Goal: Task Accomplishment & Management: Manage account settings

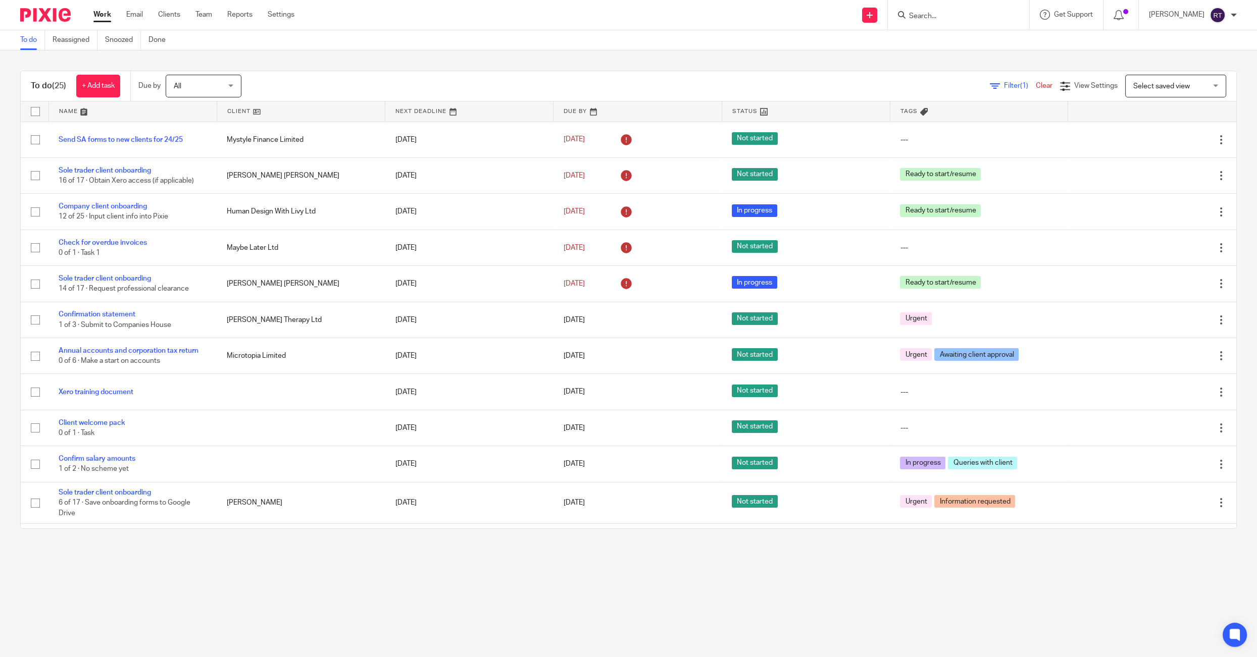
click at [939, 15] on input "Search" at bounding box center [953, 16] width 91 height 9
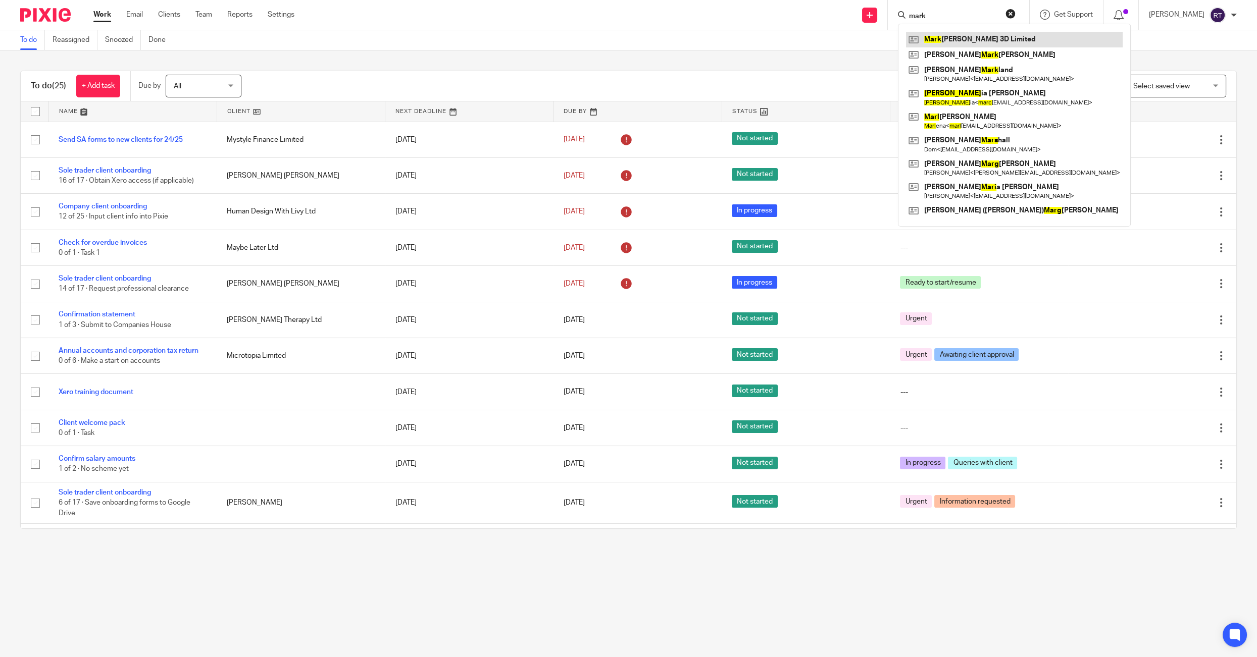
type input "mark"
click at [953, 36] on link at bounding box center [1014, 39] width 217 height 15
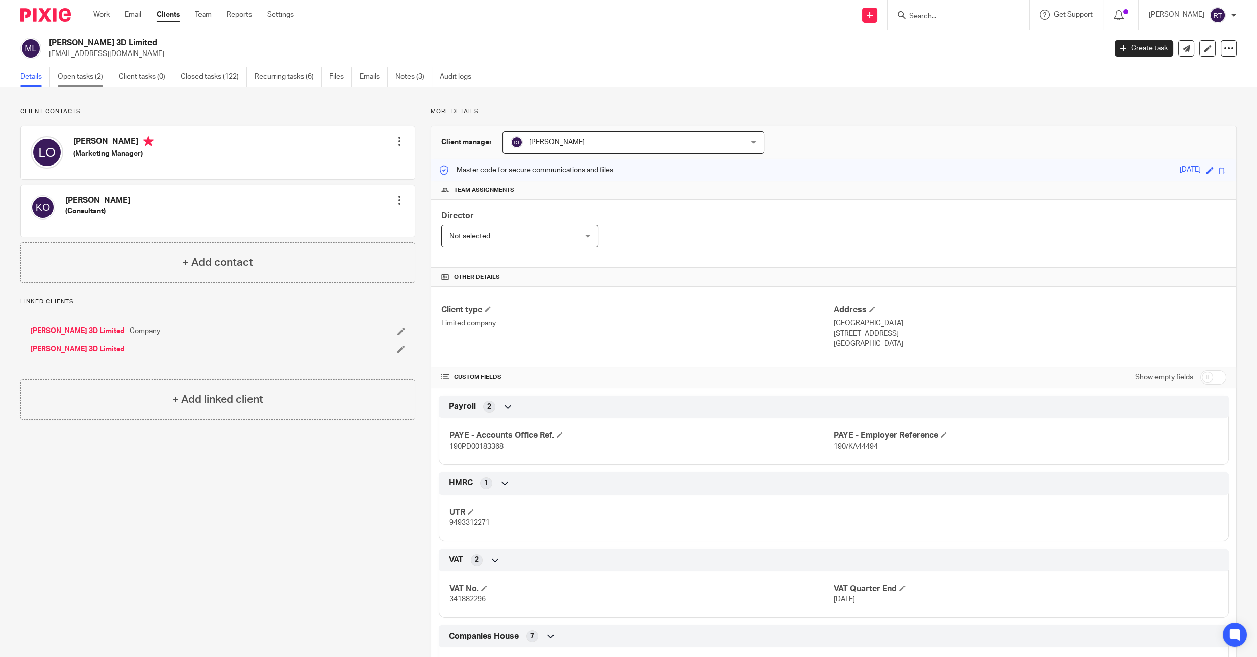
click at [77, 70] on link "Open tasks (2)" at bounding box center [85, 77] width 54 height 20
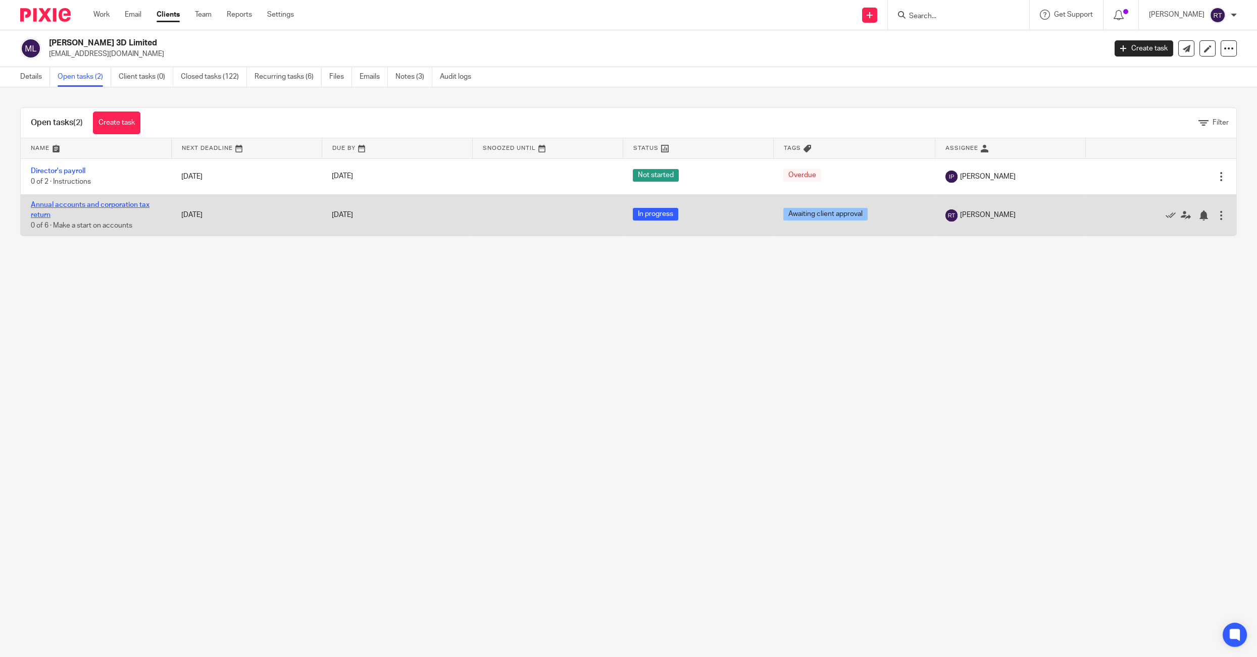
click at [61, 206] on link "Annual accounts and corporation tax return" at bounding box center [90, 209] width 119 height 17
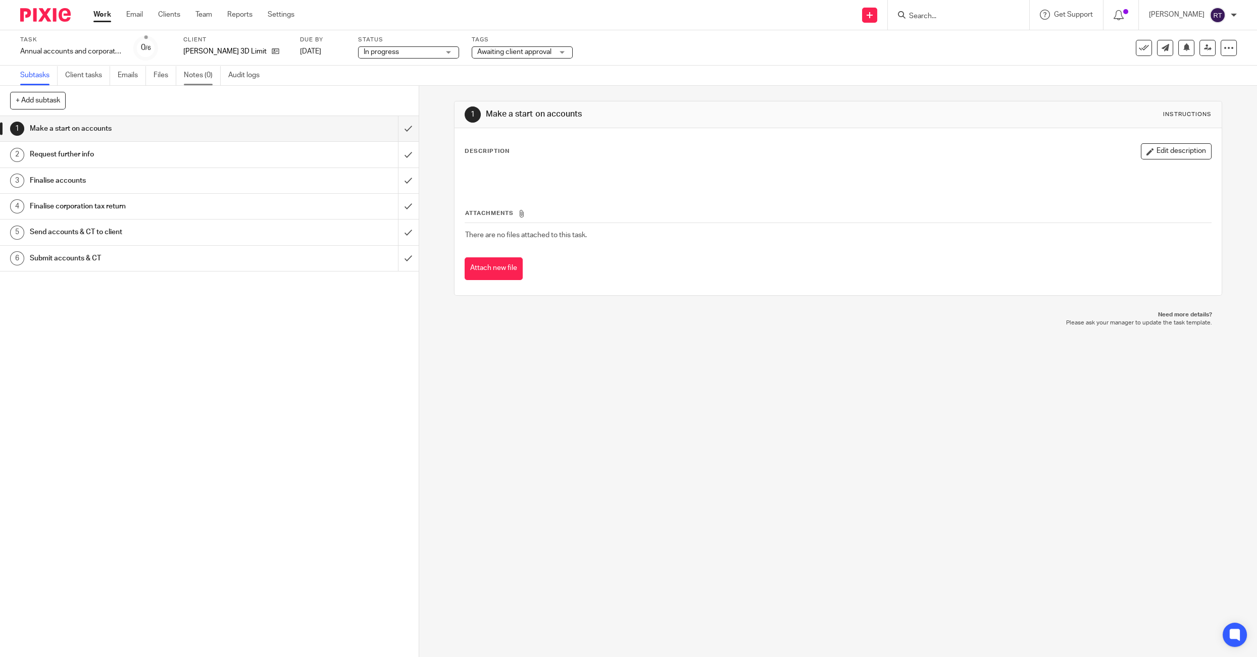
click at [192, 83] on link "Notes (0)" at bounding box center [202, 76] width 37 height 20
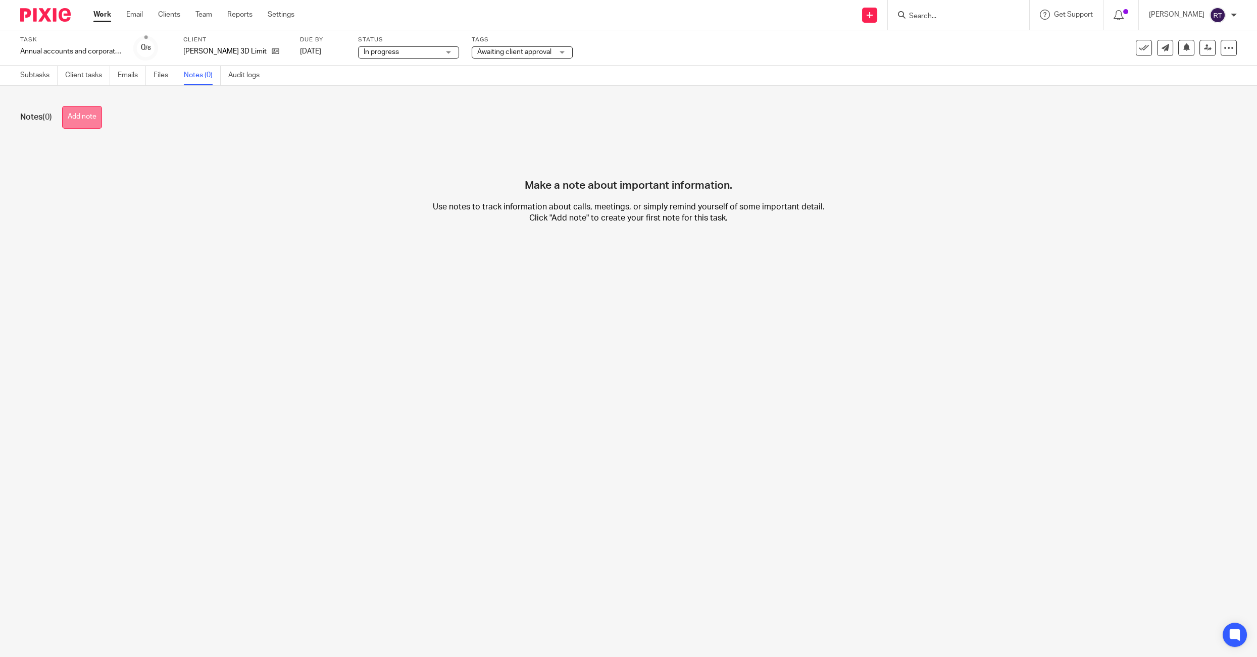
click at [82, 118] on button "Add note" at bounding box center [82, 117] width 40 height 23
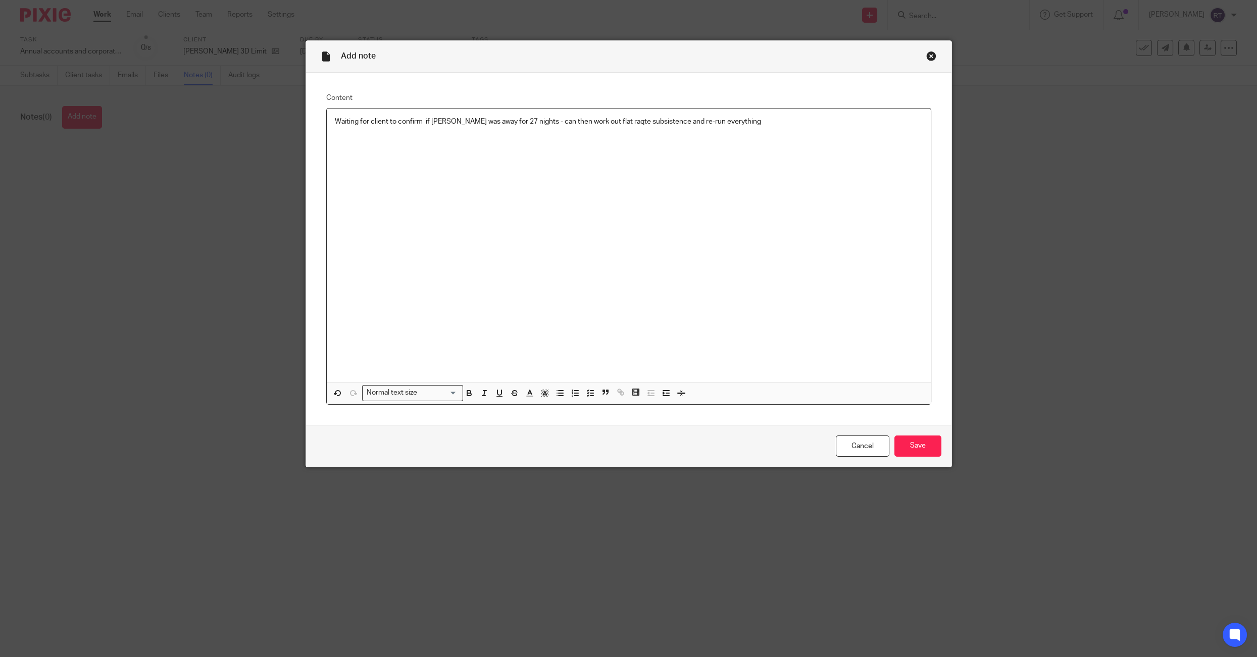
click at [605, 122] on p "Waiting for client to confirm if mark was away for 27 nights - can then work ou…" at bounding box center [629, 122] width 588 height 10
click at [929, 454] on input "Save" at bounding box center [917, 447] width 47 height 22
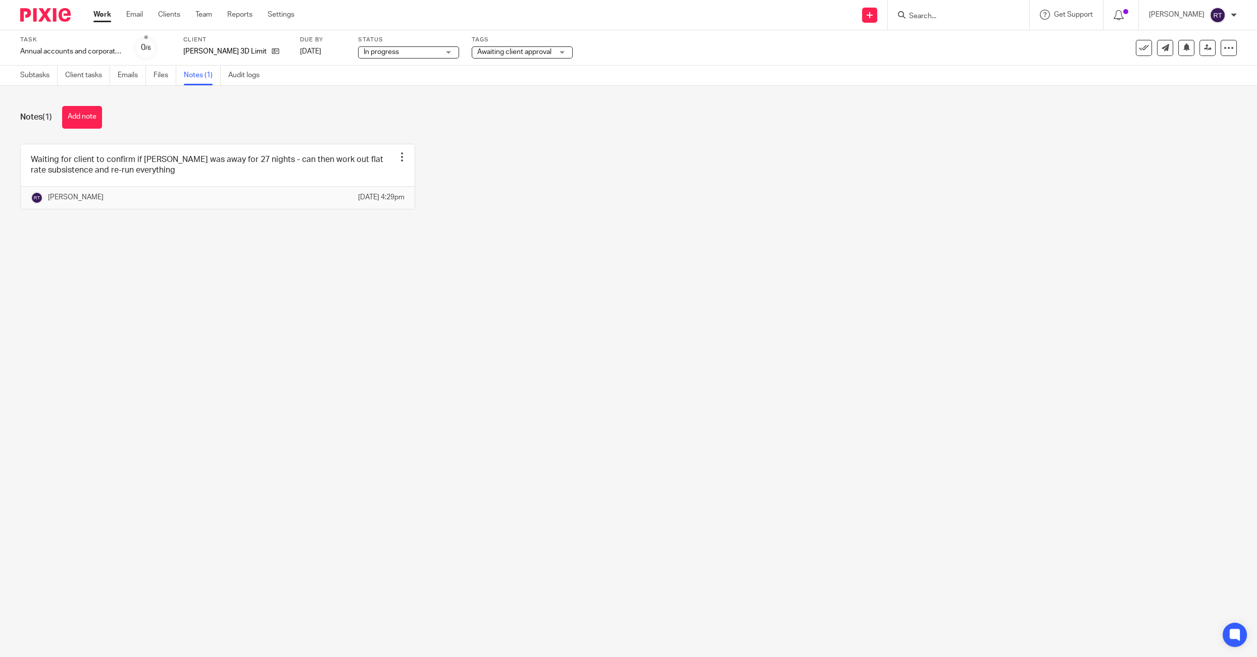
click at [104, 9] on div "Work Email Clients Team Reports Settings Work Email Clients Team Reports Settin…" at bounding box center [196, 15] width 226 height 30
click at [104, 13] on link "Work" at bounding box center [102, 15] width 18 height 10
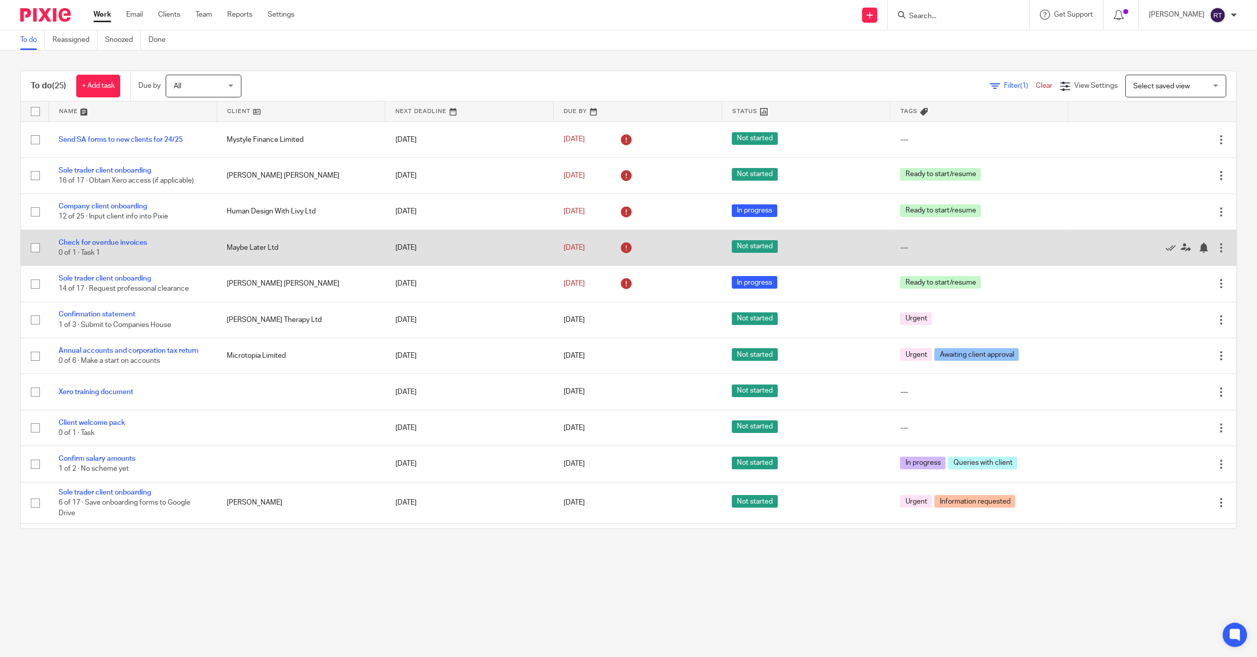
click at [109, 236] on td "Check for overdue invoices 0 of 1 · Task 1" at bounding box center [132, 248] width 168 height 36
click at [107, 245] on link "Check for overdue invoices" at bounding box center [103, 242] width 88 height 7
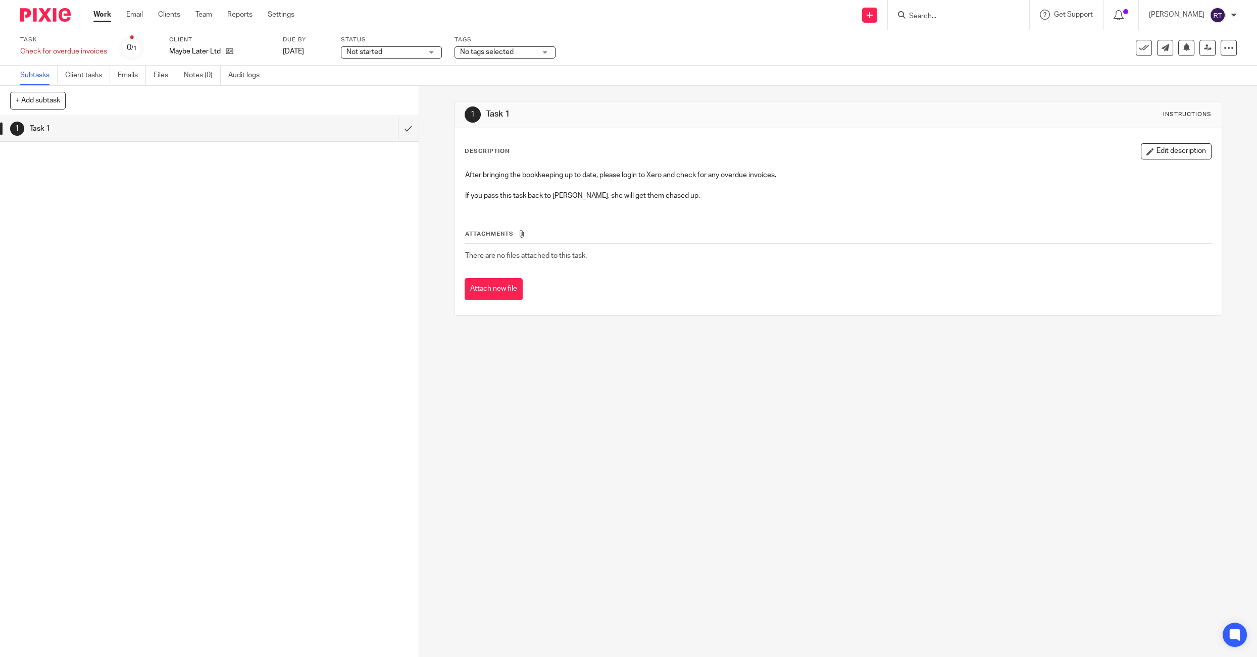
click at [101, 20] on link "Work" at bounding box center [102, 15] width 18 height 10
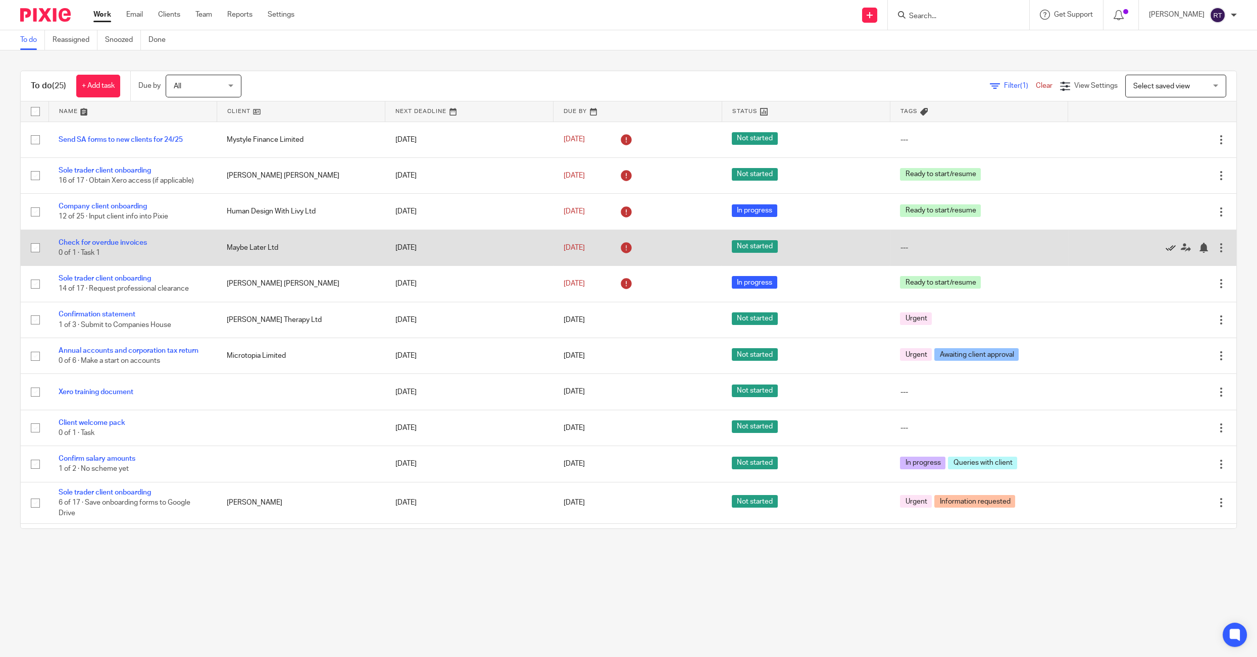
click at [1169, 250] on icon at bounding box center [1170, 248] width 10 height 10
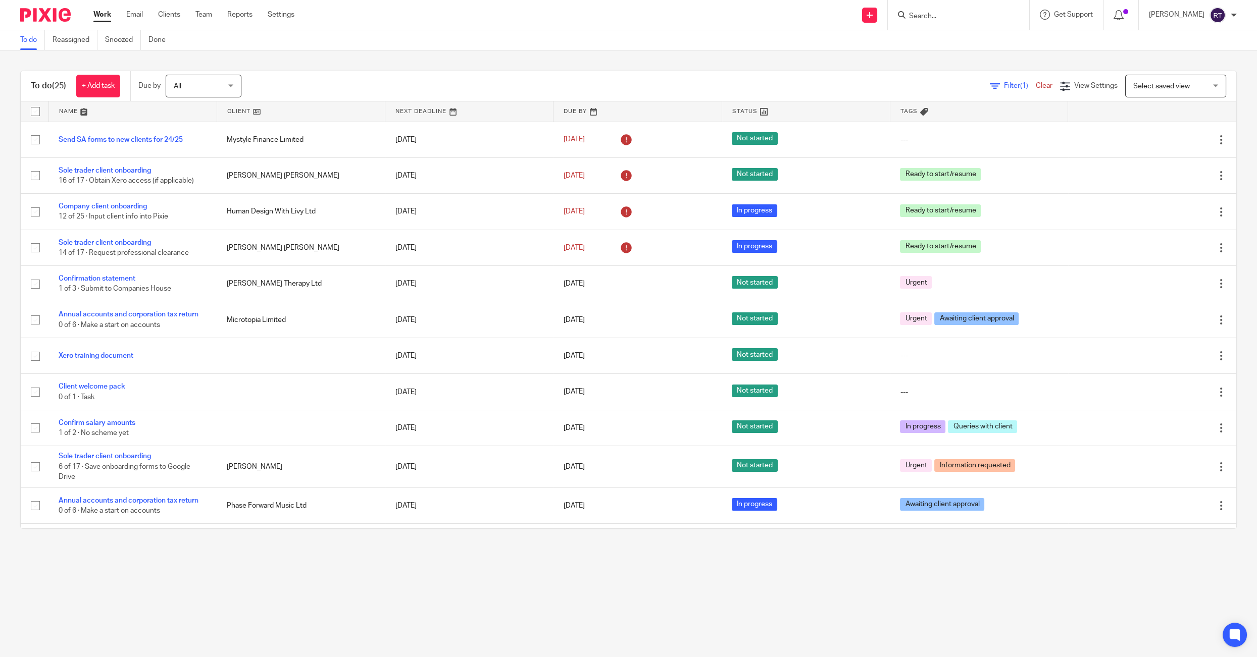
click at [960, 20] on input "Search" at bounding box center [953, 16] width 91 height 9
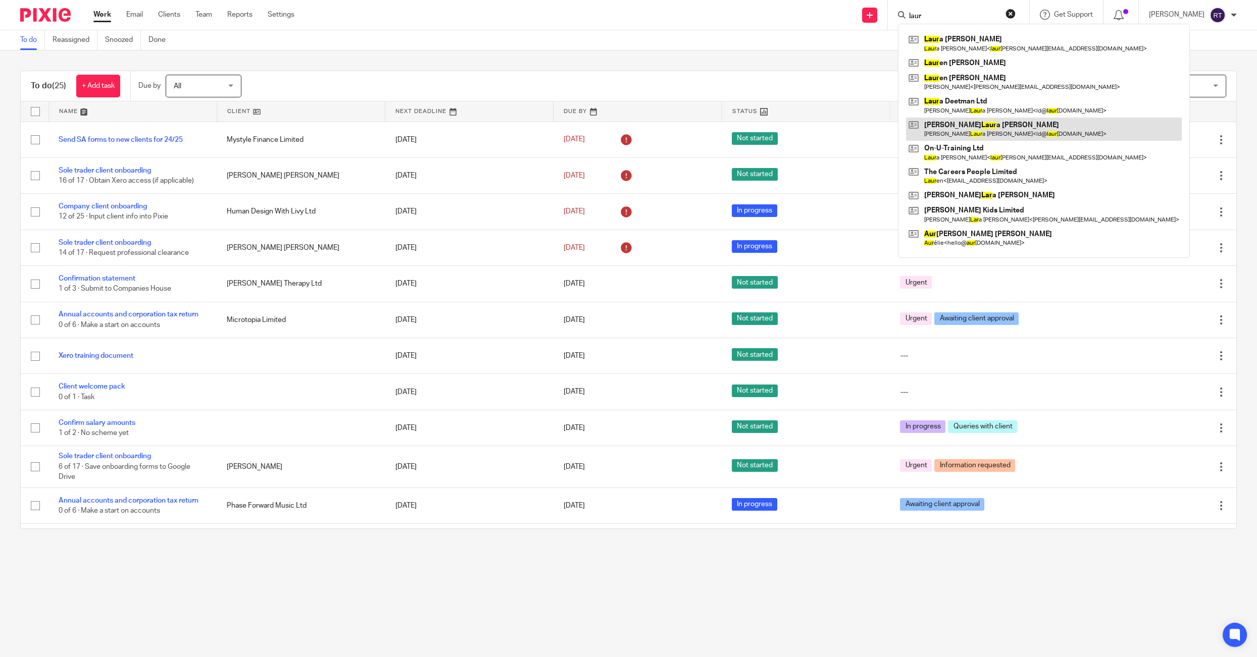
type input "laur"
click at [953, 131] on link at bounding box center [1044, 129] width 276 height 23
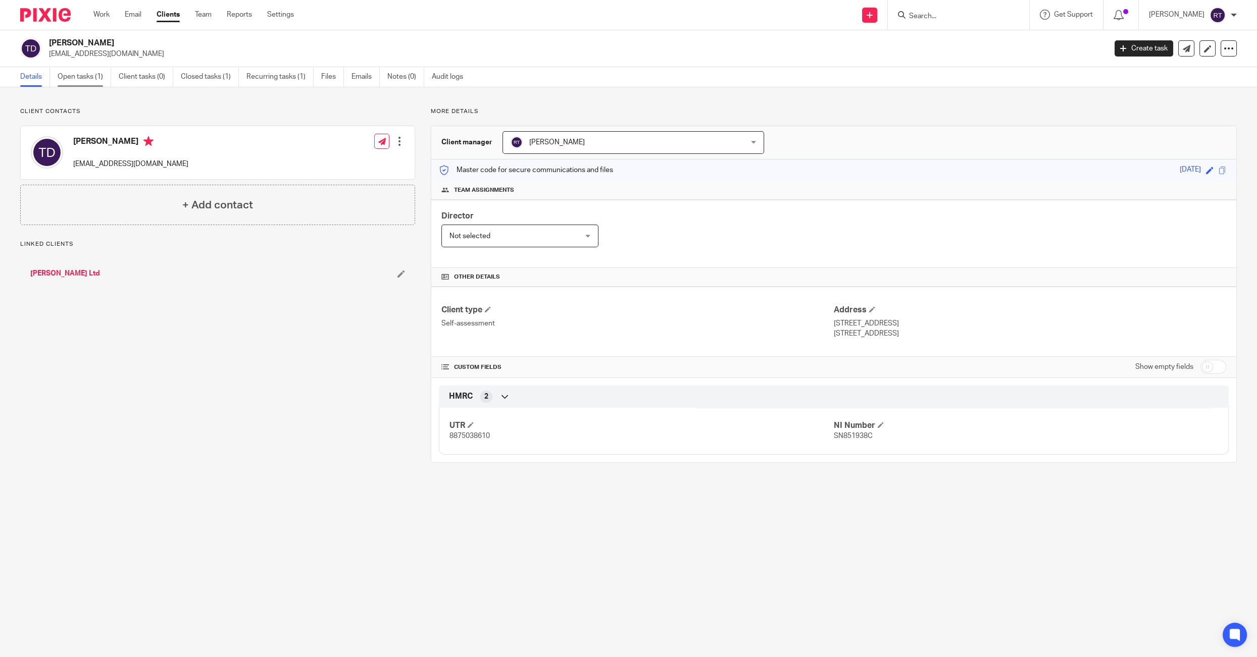
click at [81, 76] on link "Open tasks (1)" at bounding box center [85, 77] width 54 height 20
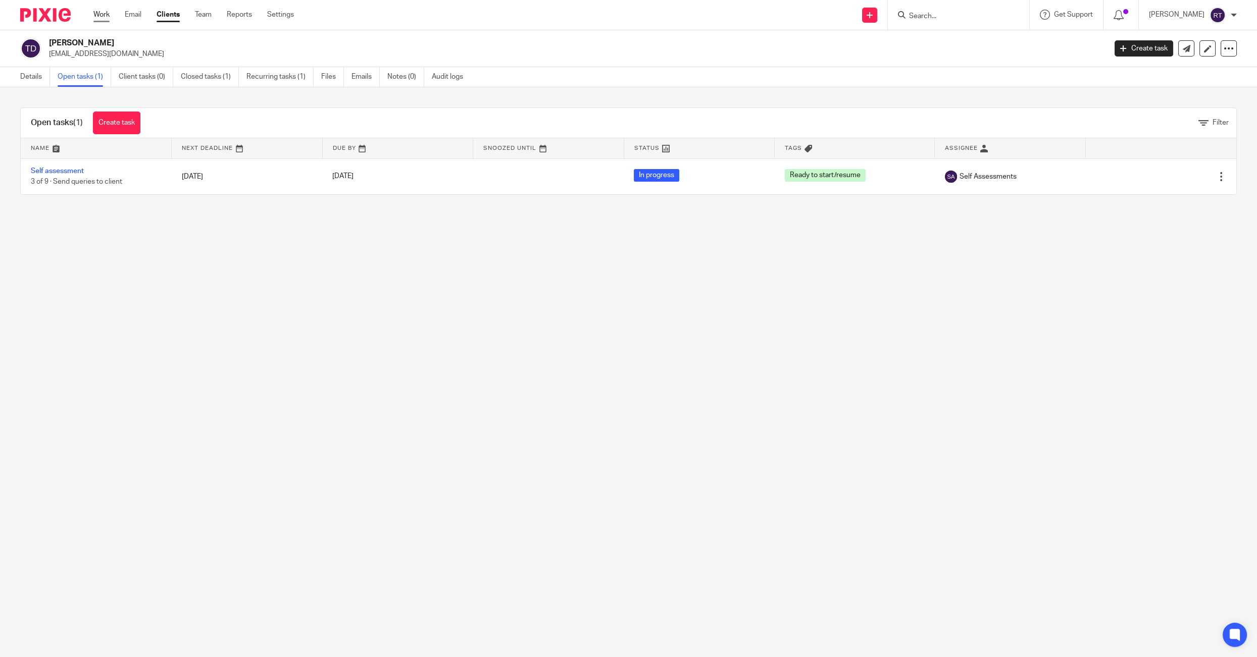
click at [99, 13] on link "Work" at bounding box center [101, 15] width 16 height 10
